Goal: Task Accomplishment & Management: Manage account settings

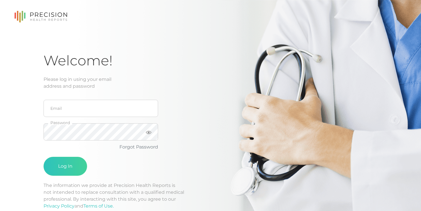
click at [44, 140] on nordpass-icon at bounding box center [44, 140] width 0 height 0
type input "[EMAIL_ADDRESS][DOMAIN_NAME]"
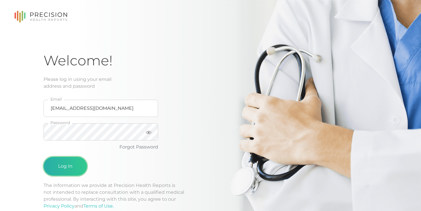
click at [61, 175] on button "Log In" at bounding box center [66, 166] width 44 height 19
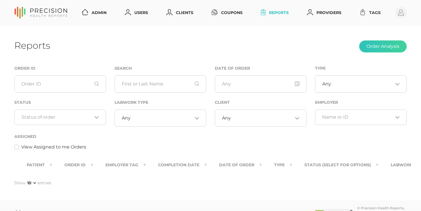
click at [275, 15] on link "Reports" at bounding box center [274, 12] width 32 height 11
click at [232, 10] on link "Coupons" at bounding box center [226, 12] width 35 height 11
